Goal: Information Seeking & Learning: Find specific fact

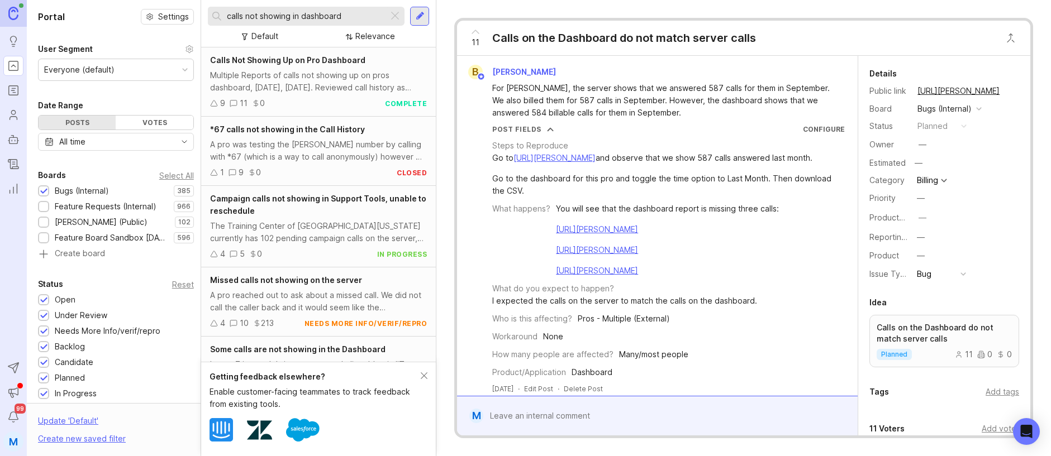
scroll to position [195, 0]
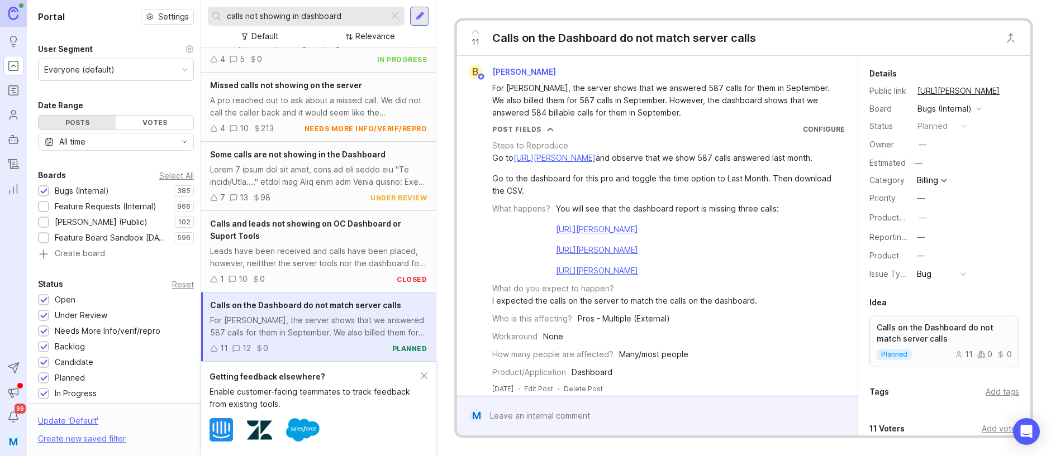
click at [391, 15] on div at bounding box center [394, 16] width 13 height 15
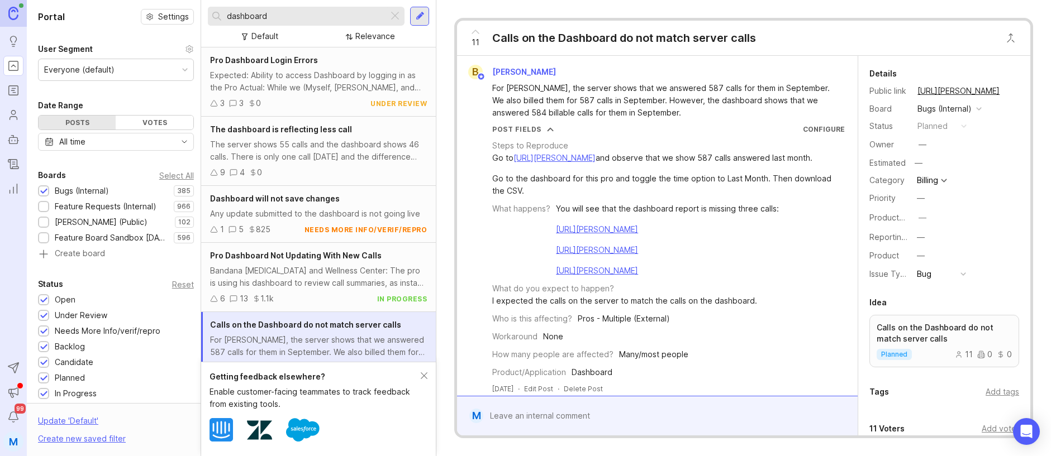
scroll to position [20, 0]
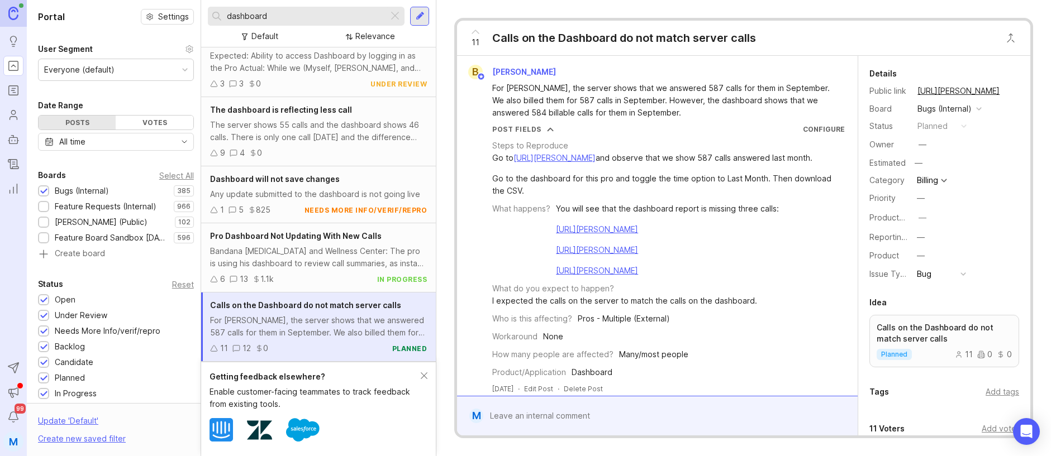
type input "dashboard"
click at [298, 130] on div "The server shows 55 calls and the dashboard shows 46 calls. There is only one c…" at bounding box center [318, 131] width 217 height 25
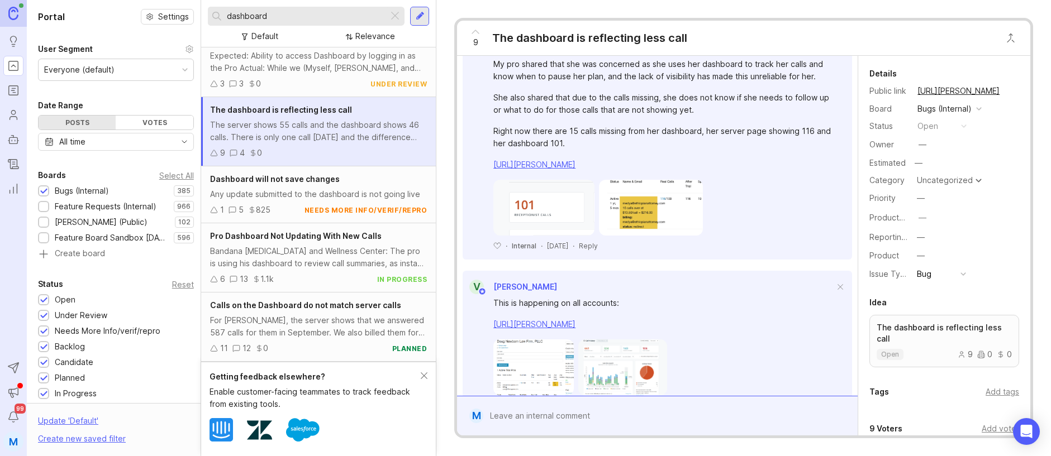
scroll to position [669, 0]
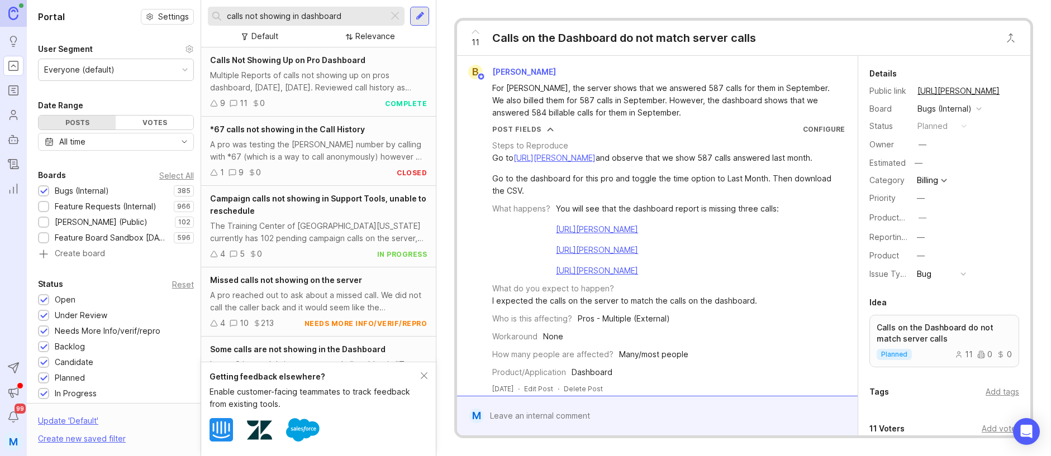
scroll to position [195, 0]
